Goal: Task Accomplishment & Management: Manage account settings

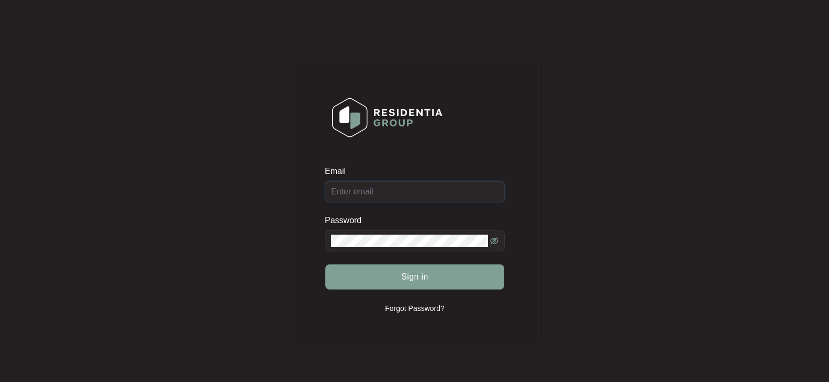
click at [403, 191] on input "Email" at bounding box center [415, 191] width 180 height 21
click at [389, 274] on button "Sign in" at bounding box center [414, 277] width 179 height 25
drag, startPoint x: 402, startPoint y: 182, endPoint x: 413, endPoint y: 176, distance: 12.9
click at [402, 182] on input "Email" at bounding box center [415, 191] width 180 height 21
paste input "[EMAIL_ADDRESS][DOMAIN_NAME]"
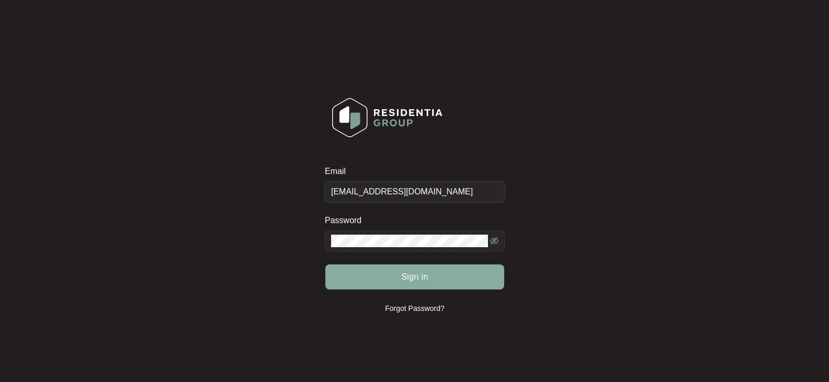
type input "[EMAIL_ADDRESS][DOMAIN_NAME]"
click at [383, 265] on button "Sign in" at bounding box center [414, 277] width 179 height 25
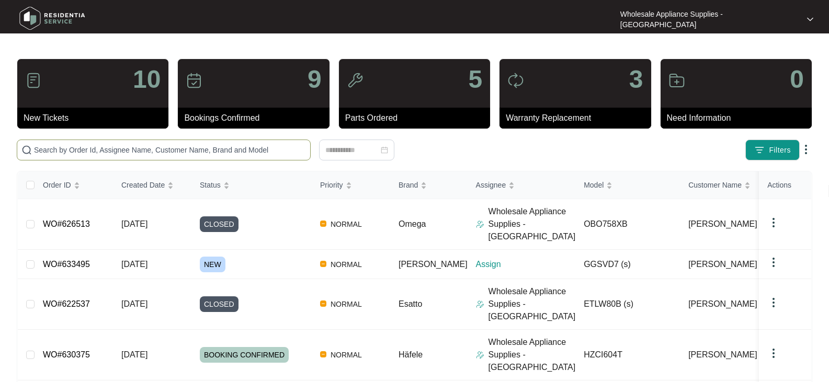
click at [90, 149] on input "text" at bounding box center [170, 150] width 272 height 12
paste input "[EMAIL_ADDRESS][DOMAIN_NAME]"
type input "[EMAIL_ADDRESS][DOMAIN_NAME]"
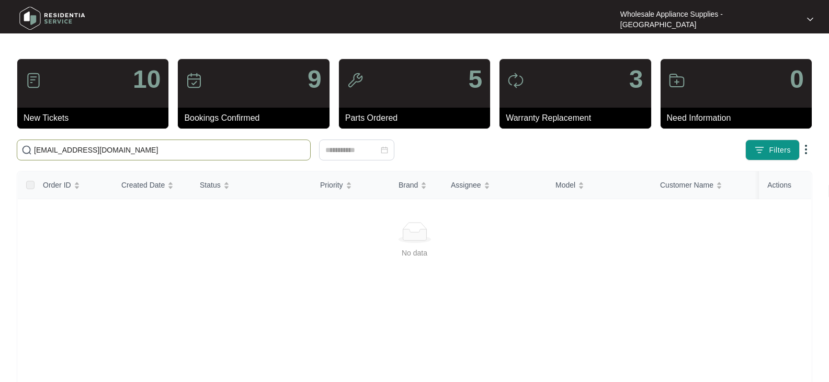
drag, startPoint x: 105, startPoint y: 150, endPoint x: -74, endPoint y: 160, distance: 179.7
click at [0, 160] on html "Wholesale Appliance Supplies - [GEOGRAPHIC_DATA] Wholesale ... 10 New Tickets 9…" at bounding box center [414, 246] width 829 height 492
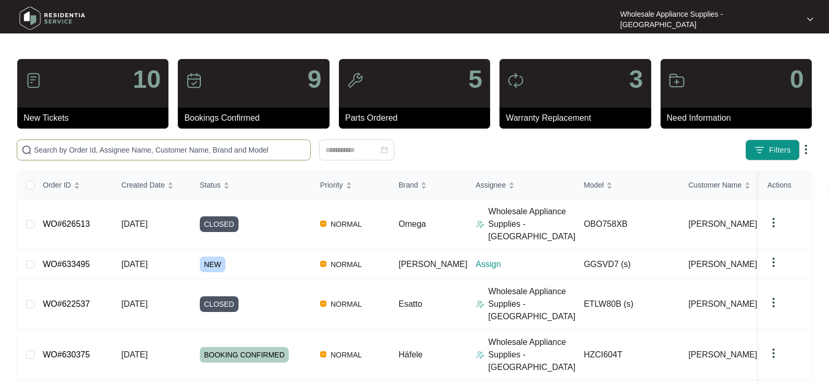
paste input "EP6004SX"
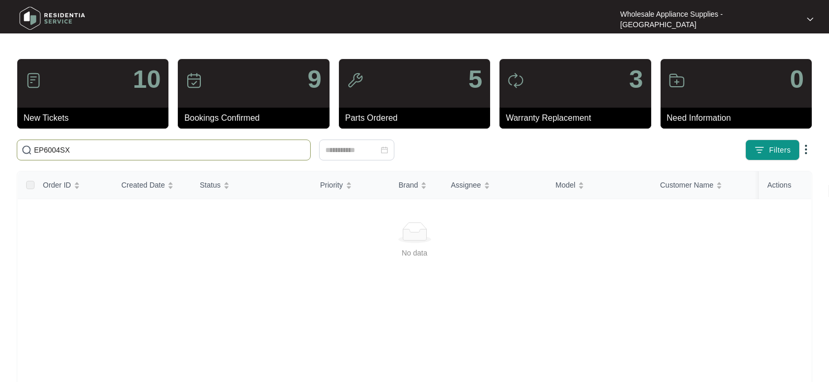
click at [122, 155] on input "EP6004SX" at bounding box center [170, 150] width 272 height 12
type input "EP6004SX"
